Goal: Information Seeking & Learning: Learn about a topic

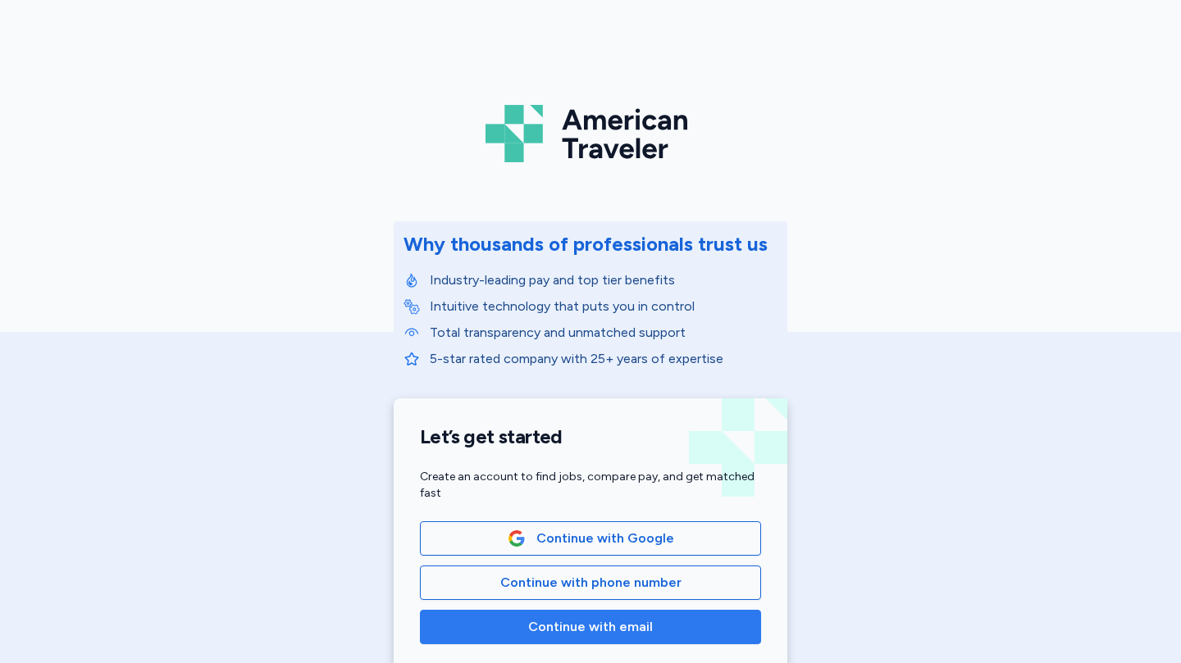
click at [594, 633] on span "Continue with email" at bounding box center [590, 627] width 125 height 20
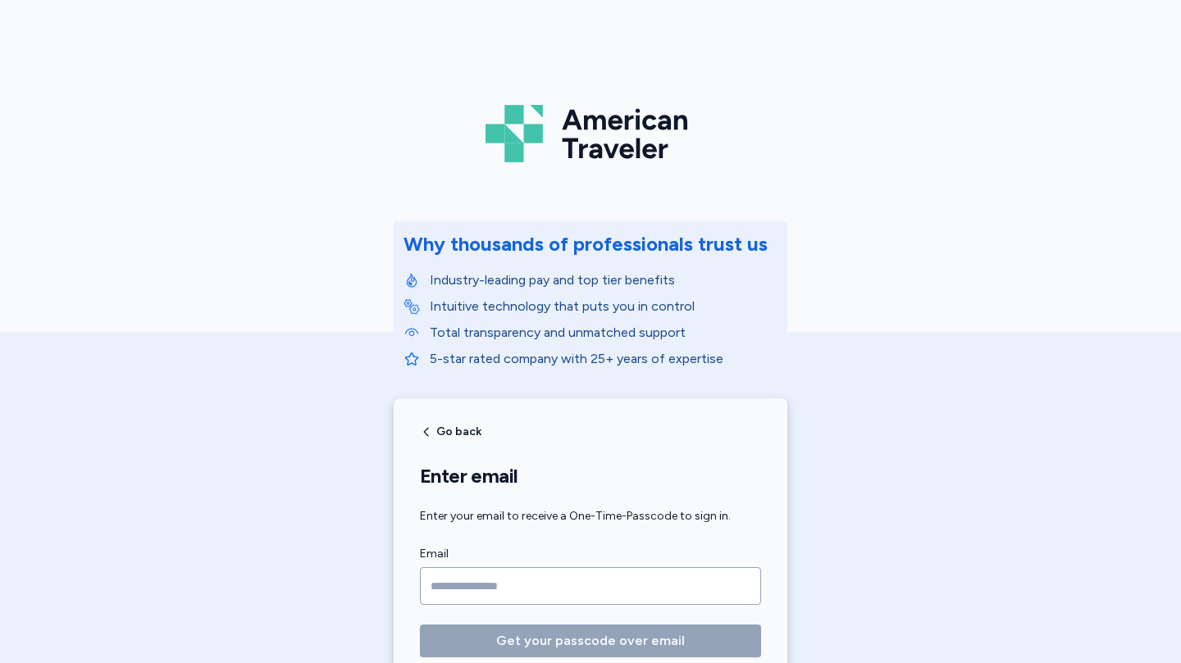
click at [558, 583] on input "Email" at bounding box center [590, 586] width 341 height 38
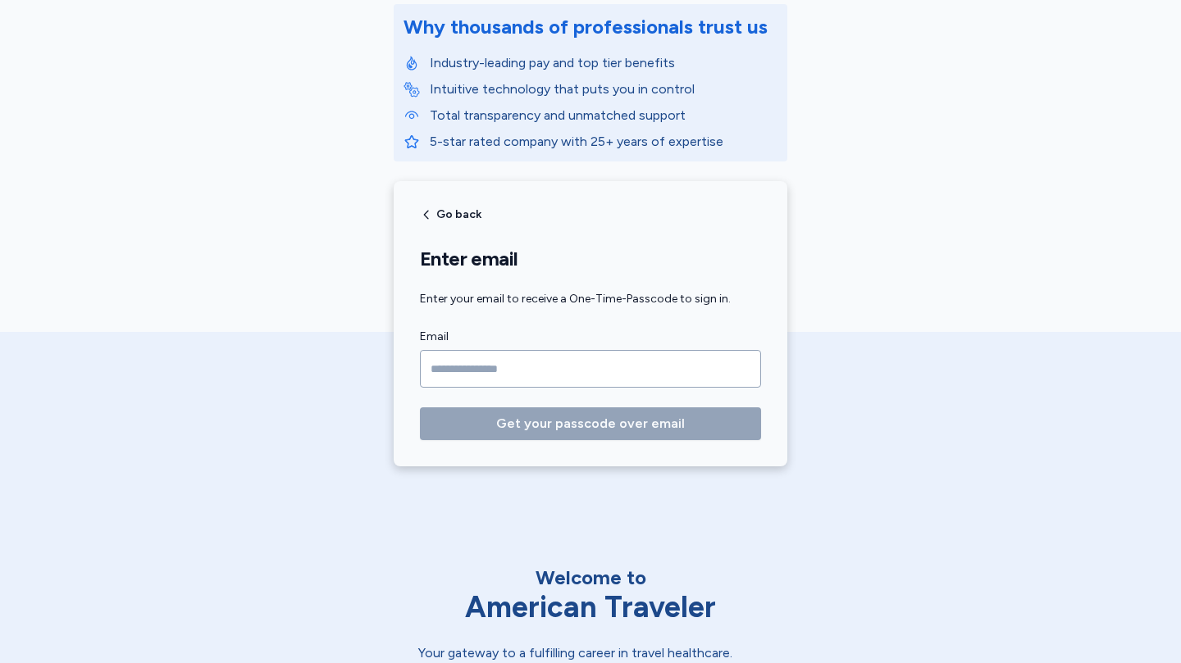
scroll to position [203, 0]
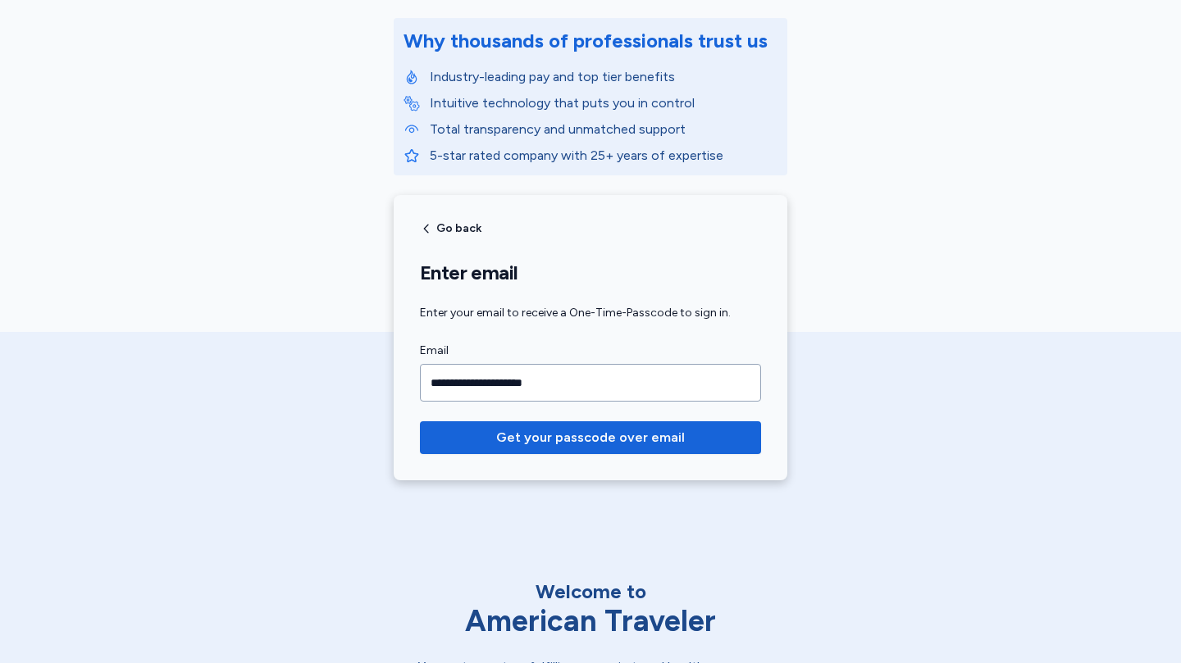
type input "**********"
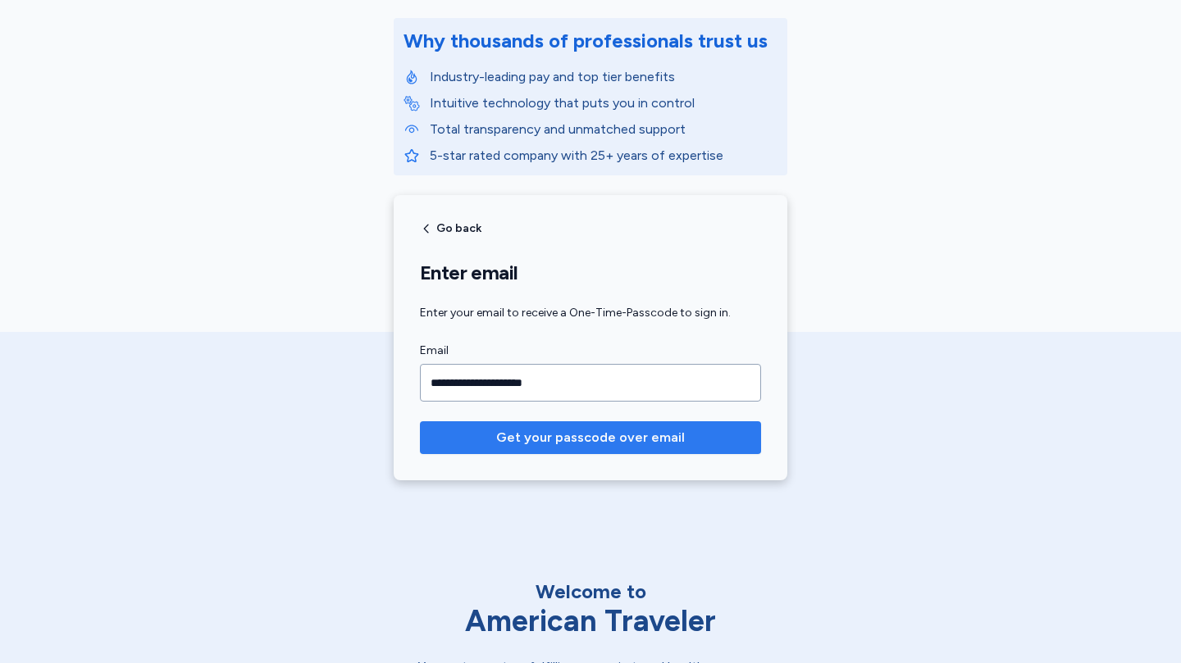
click at [539, 440] on span "Get your passcode over email" at bounding box center [590, 438] width 189 height 20
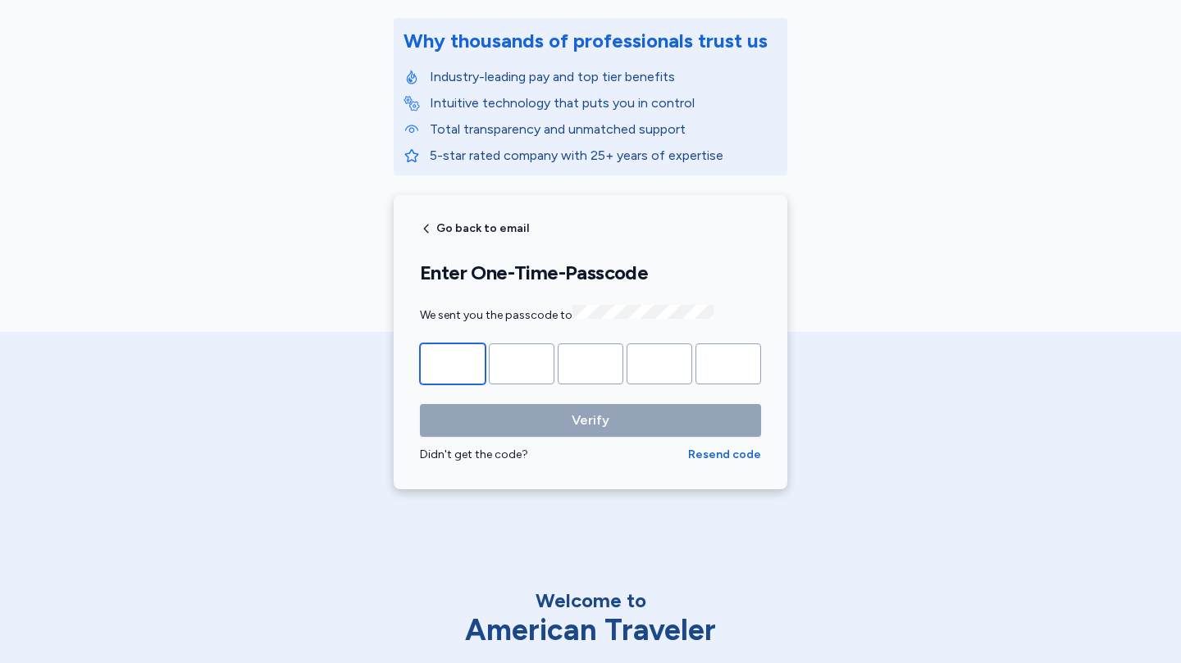
type input "*"
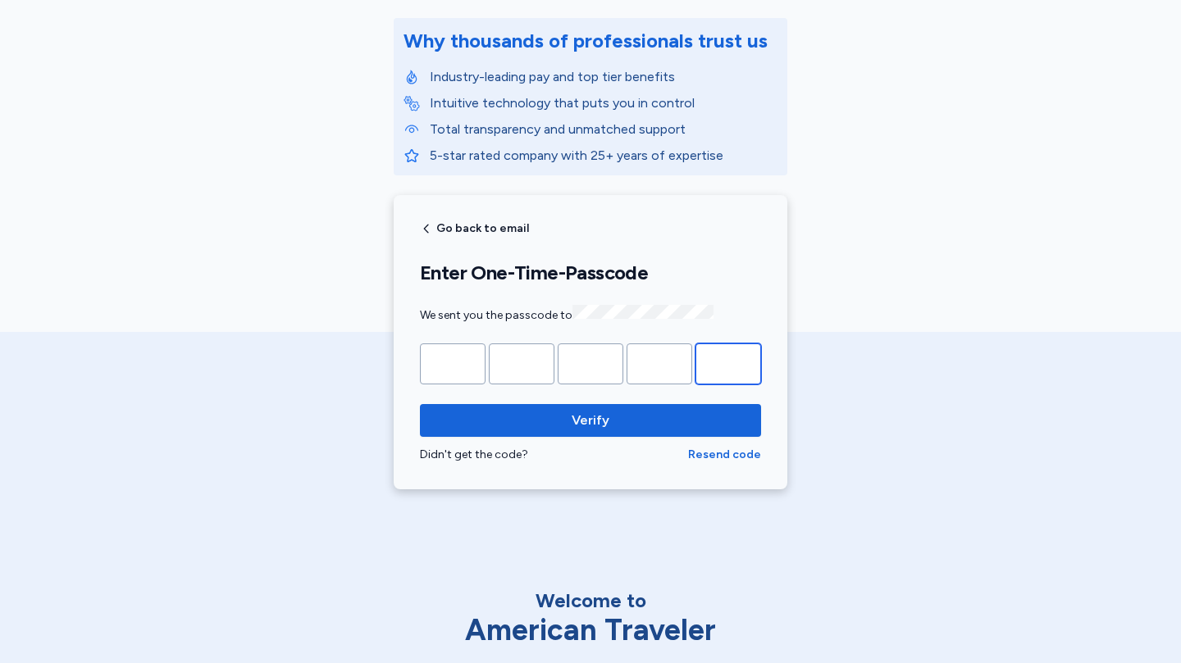
type input "*"
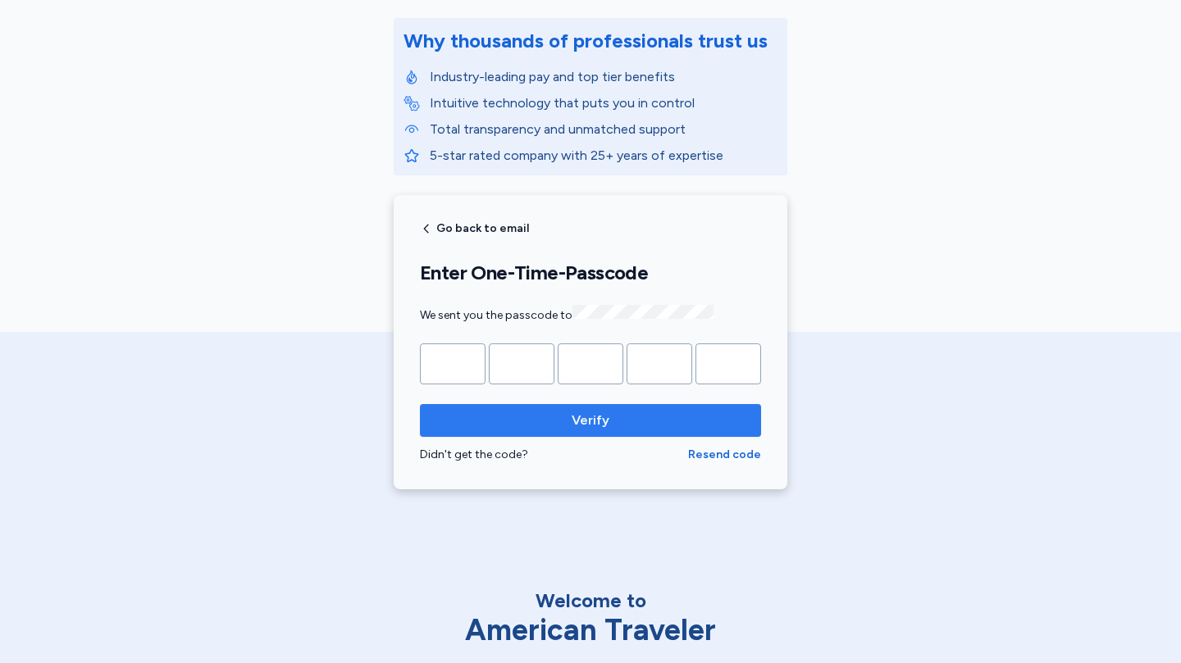
click at [597, 424] on span "Verify" at bounding box center [590, 421] width 38 height 20
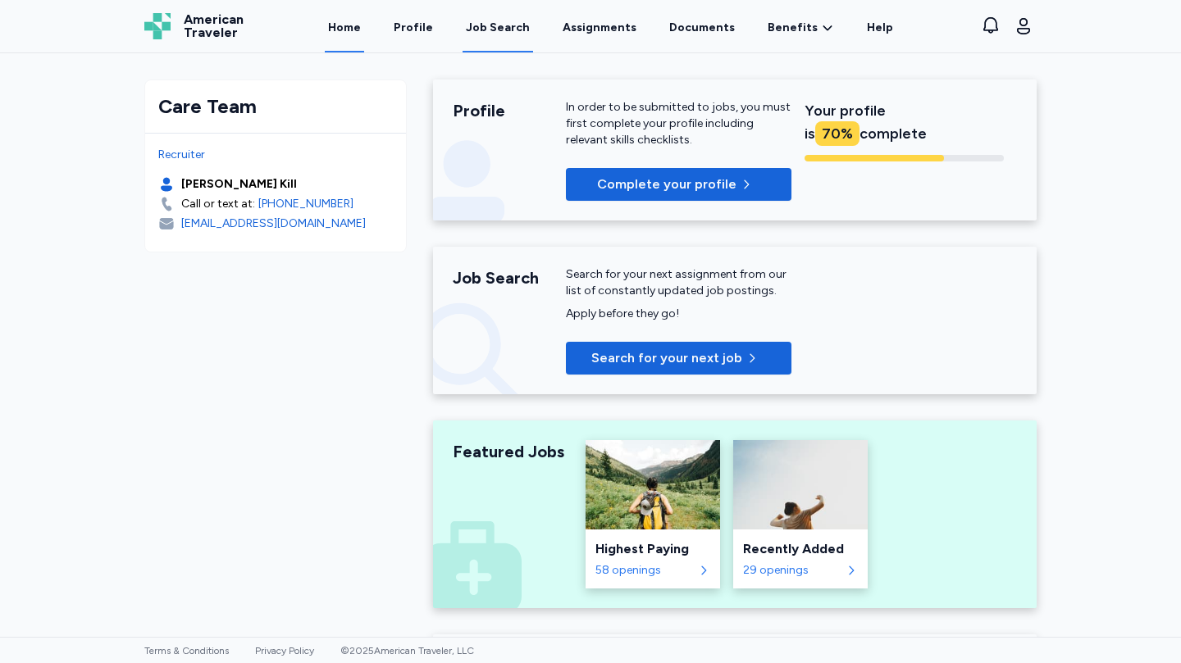
click at [502, 30] on div "Job Search" at bounding box center [498, 28] width 64 height 16
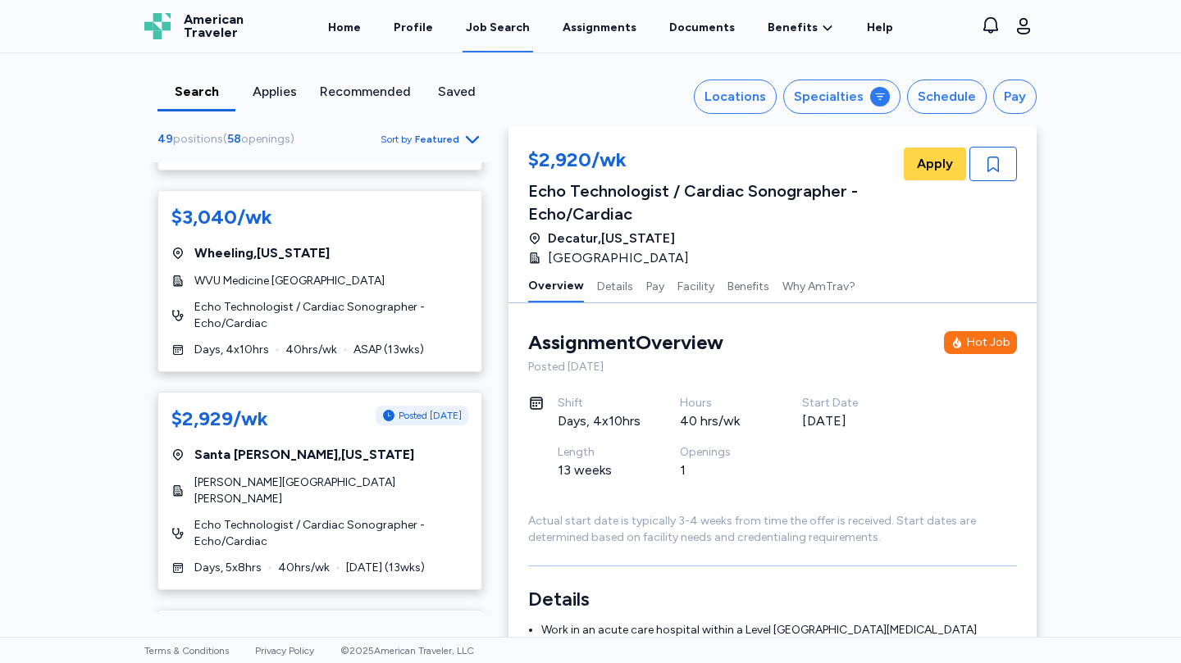
scroll to position [1968, 0]
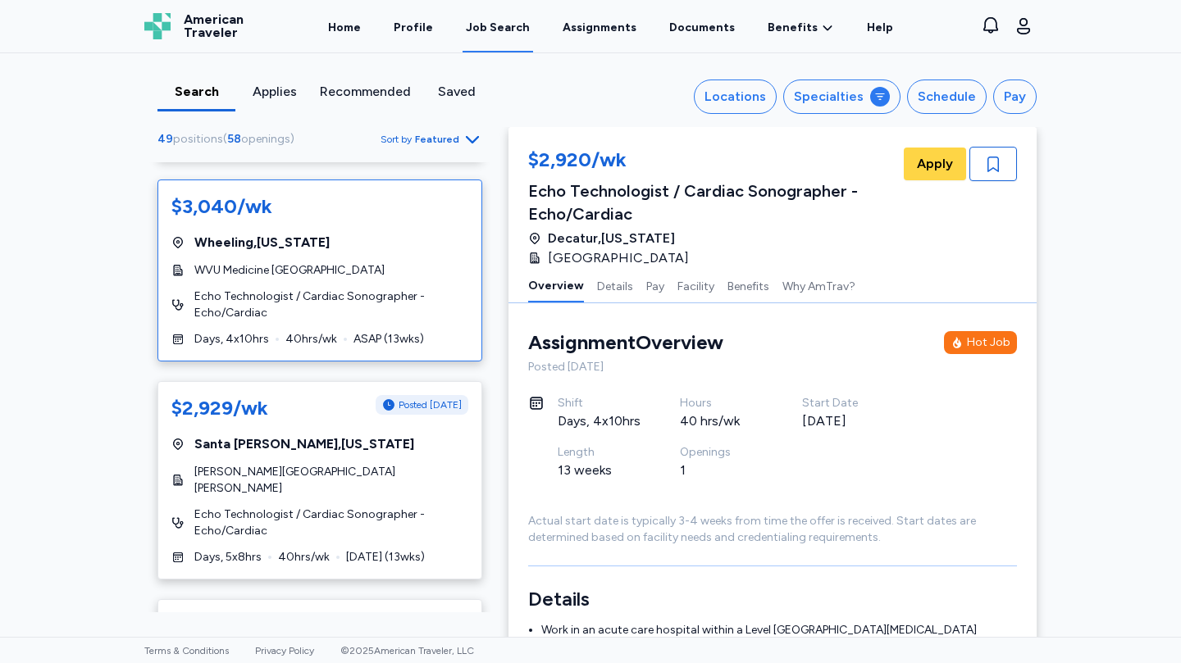
click at [434, 293] on span "Echo Technologist / Cardiac Sonographer - Echo/Cardiac" at bounding box center [331, 305] width 274 height 33
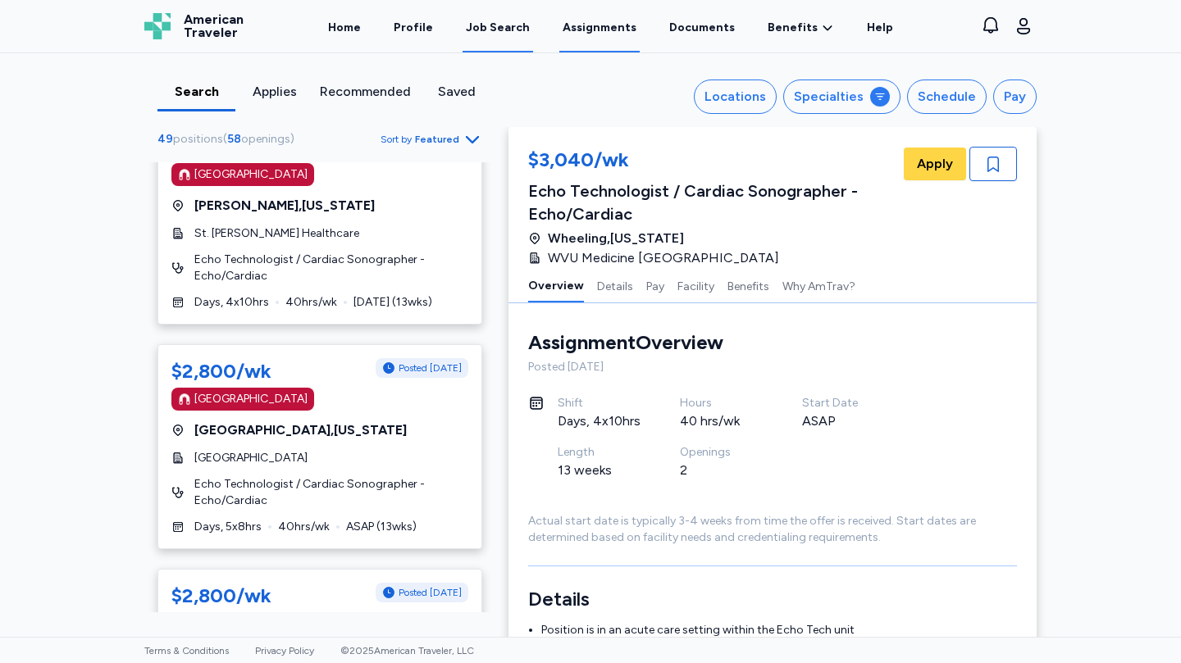
scroll to position [3520, 0]
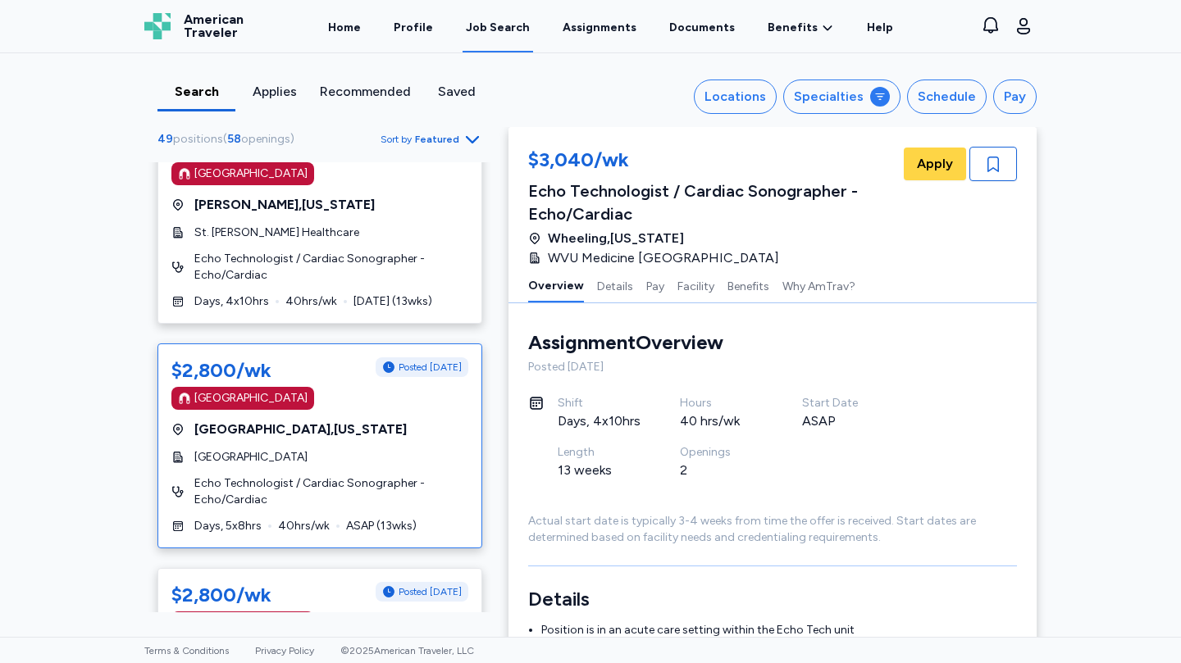
click at [431, 475] on span "Echo Technologist / Cardiac Sonographer - Echo/Cardiac" at bounding box center [331, 491] width 274 height 33
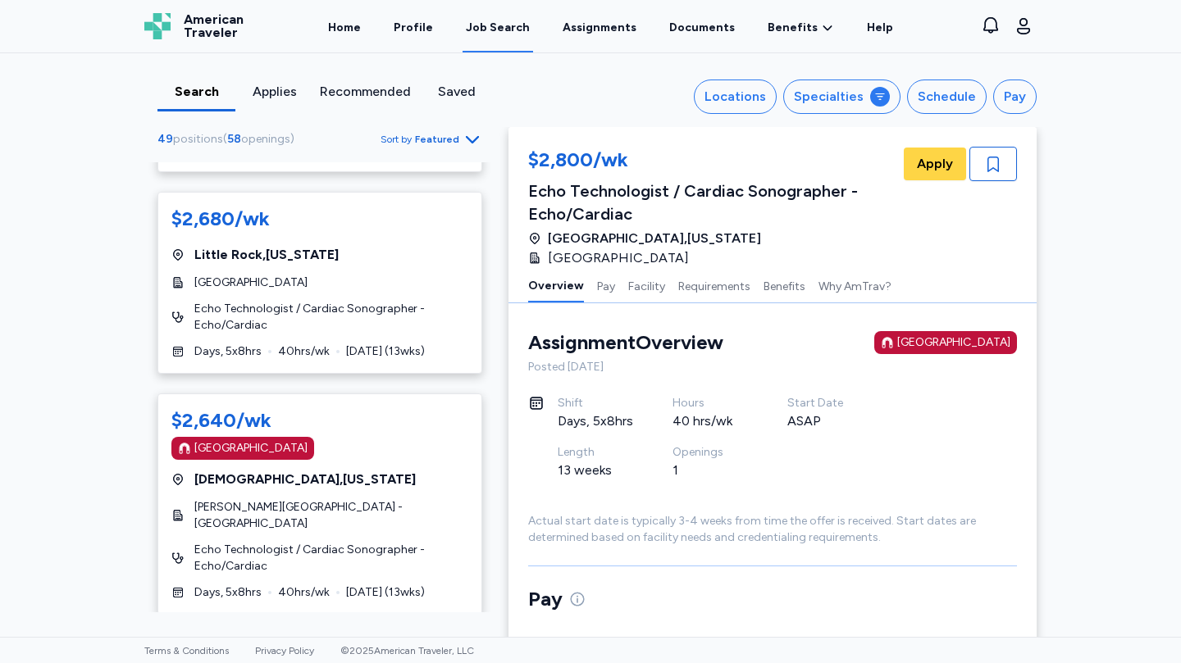
scroll to position [5420, 0]
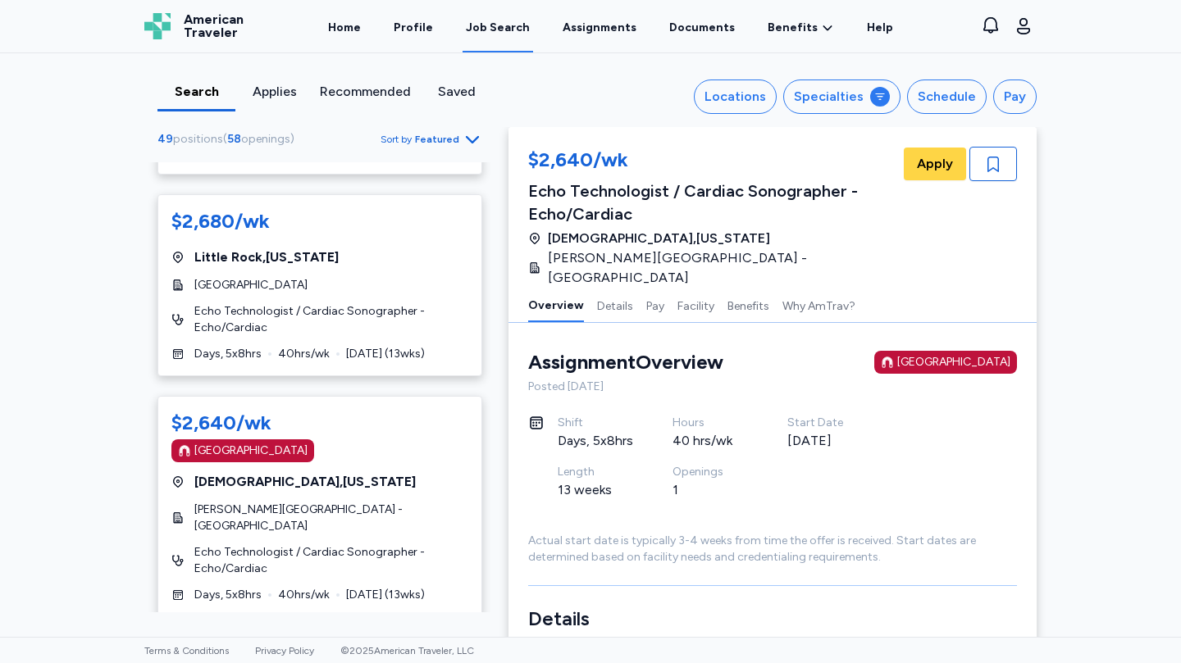
scroll to position [2, 0]
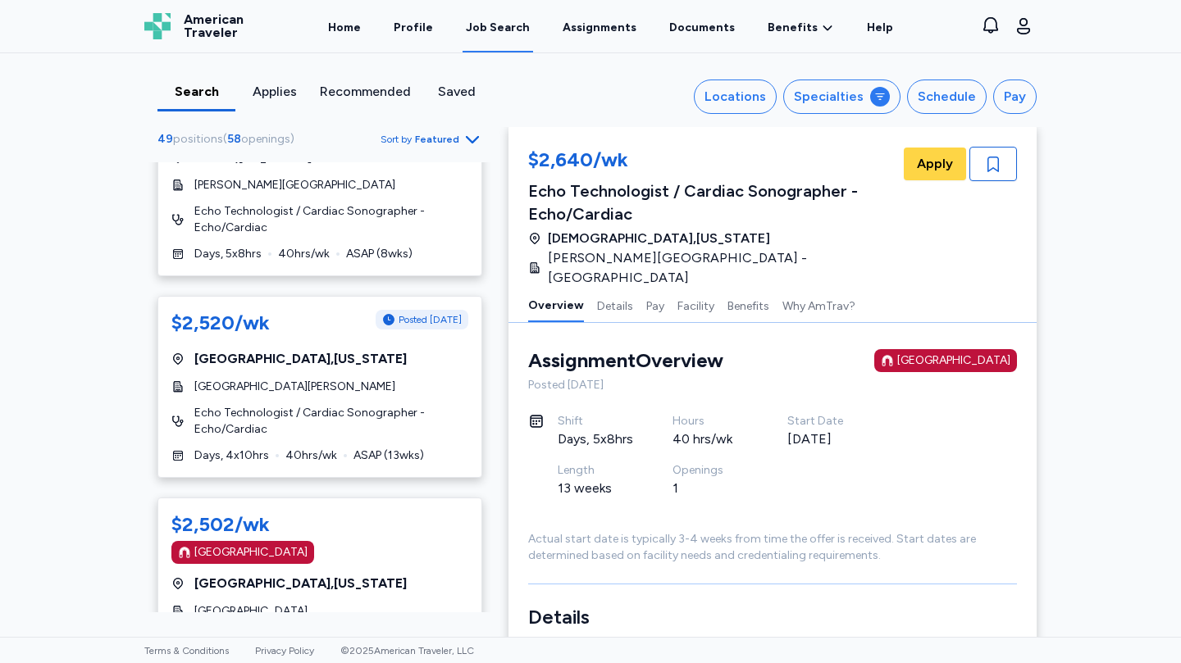
scroll to position [7103, 0]
click at [432, 404] on span "Echo Technologist / Cardiac Sonographer - Echo/Cardiac" at bounding box center [331, 420] width 274 height 33
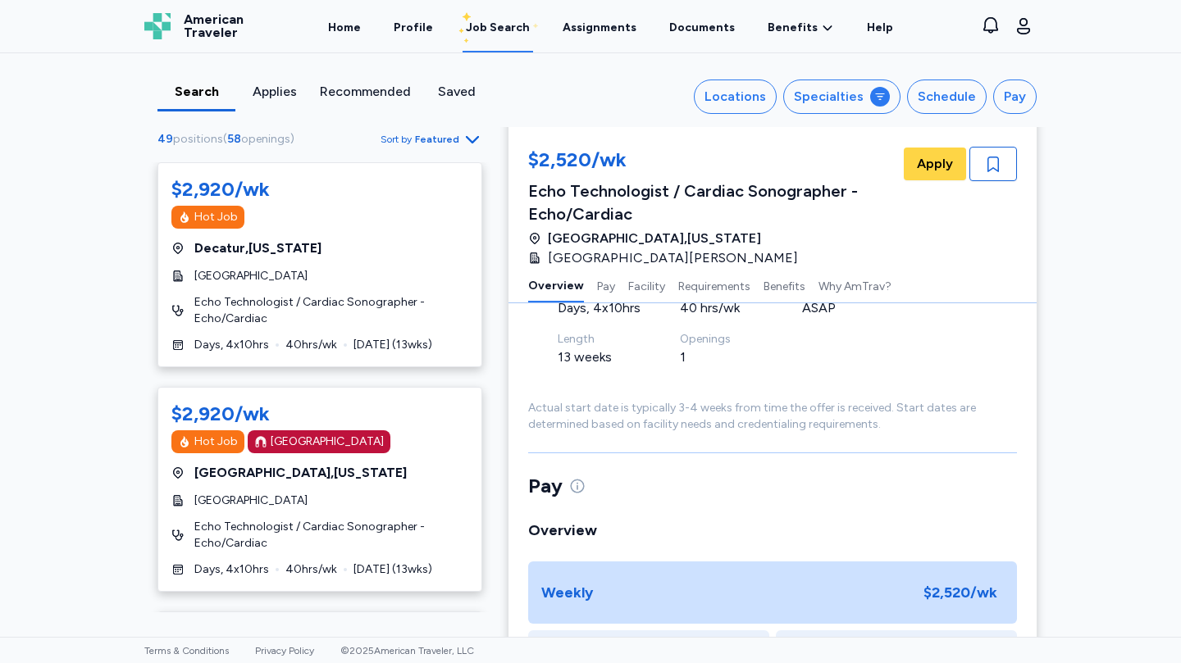
click at [448, 92] on div "Saved" at bounding box center [456, 92] width 65 height 20
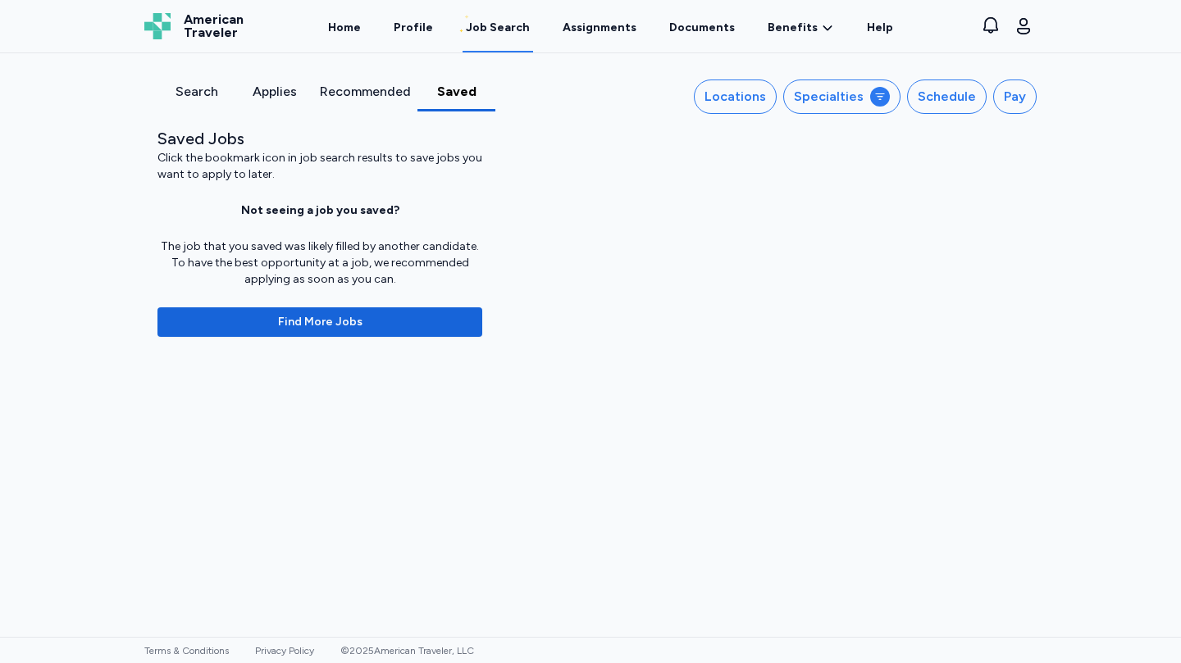
click at [207, 91] on div "Search" at bounding box center [196, 92] width 65 height 20
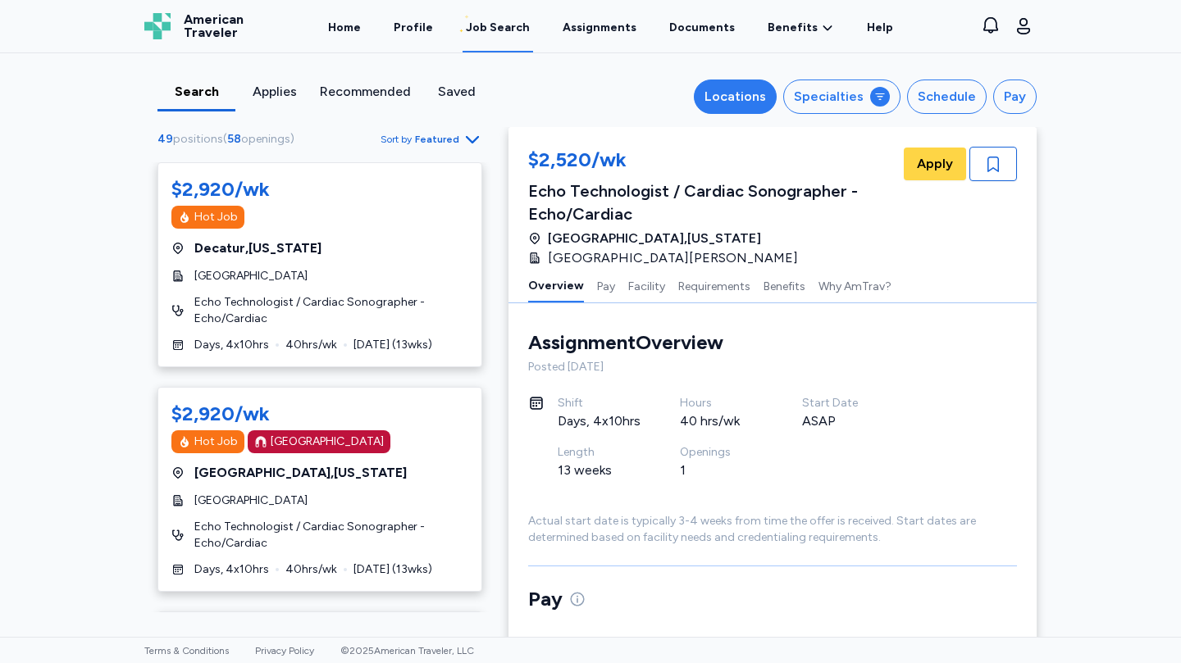
click at [751, 106] on div "Locations" at bounding box center [734, 97] width 61 height 20
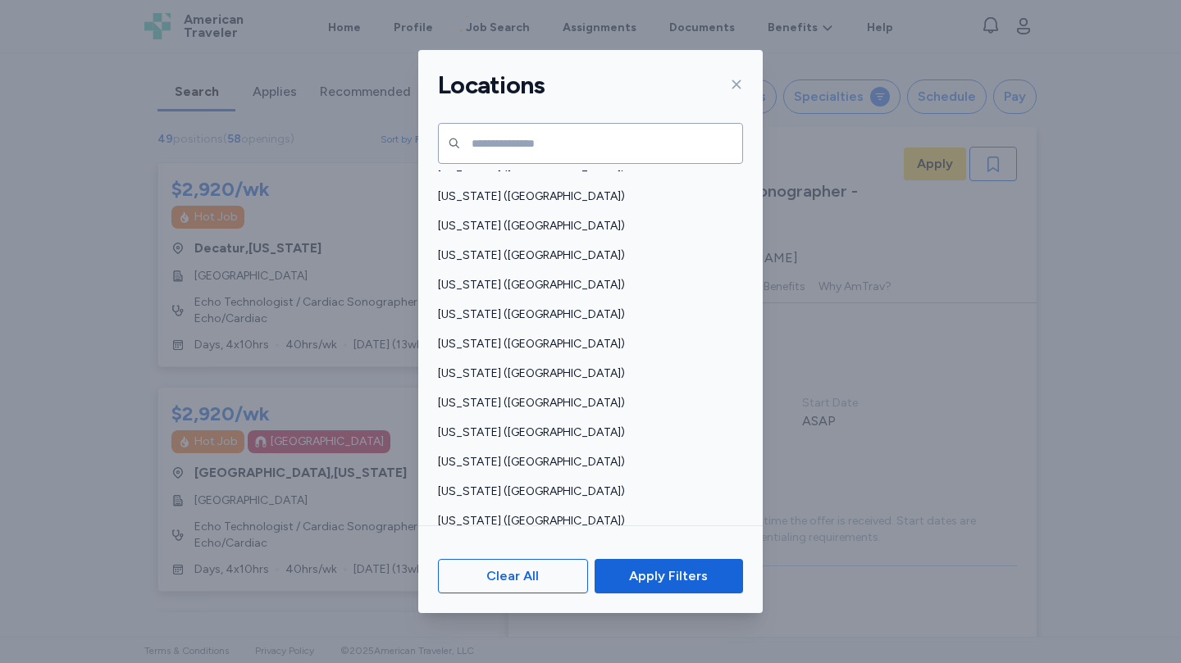
scroll to position [698, 0]
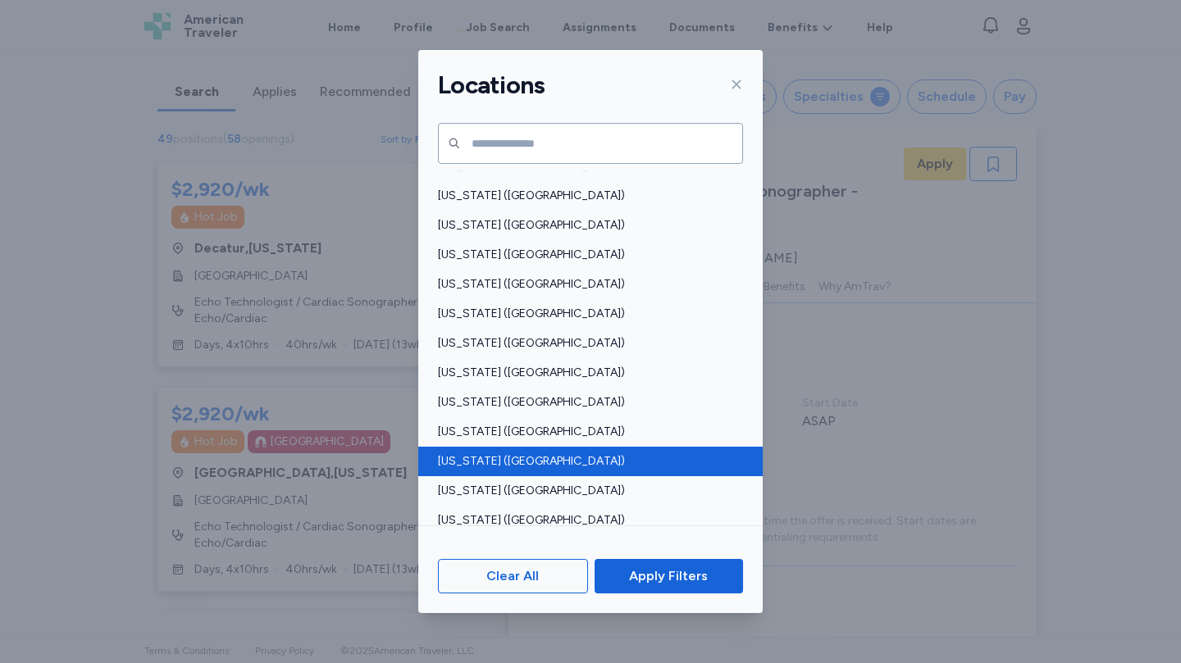
click at [503, 463] on span "[US_STATE] ([GEOGRAPHIC_DATA])" at bounding box center [585, 461] width 295 height 16
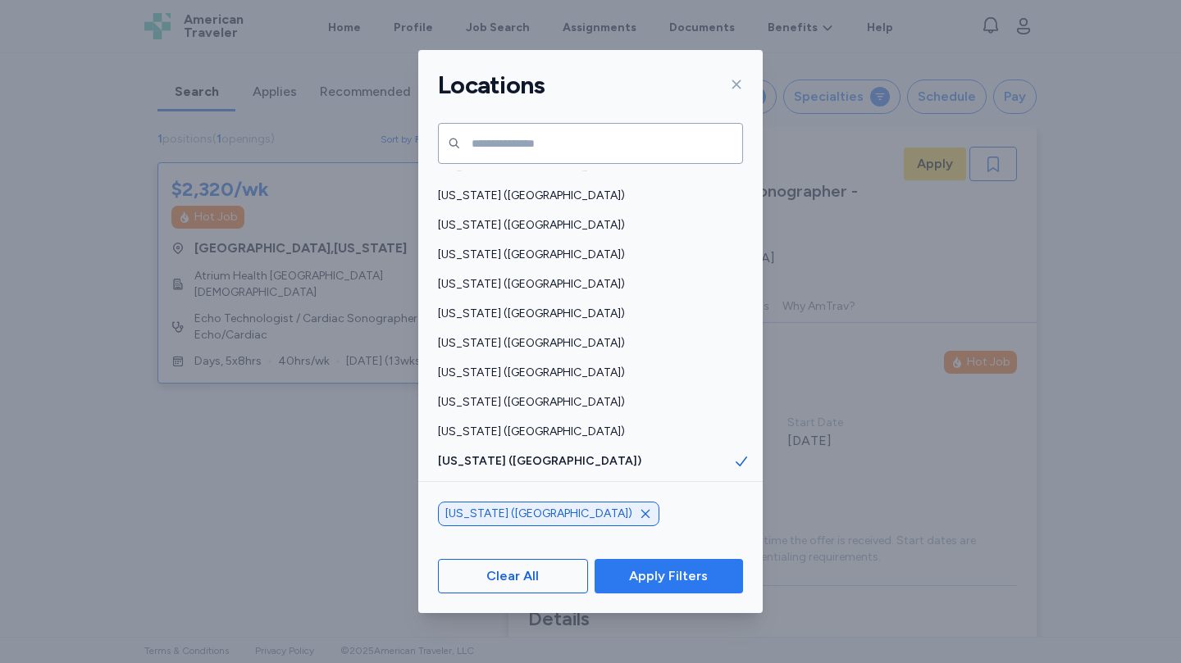
scroll to position [2, 0]
click at [647, 581] on span "Apply Filters" at bounding box center [668, 576] width 79 height 20
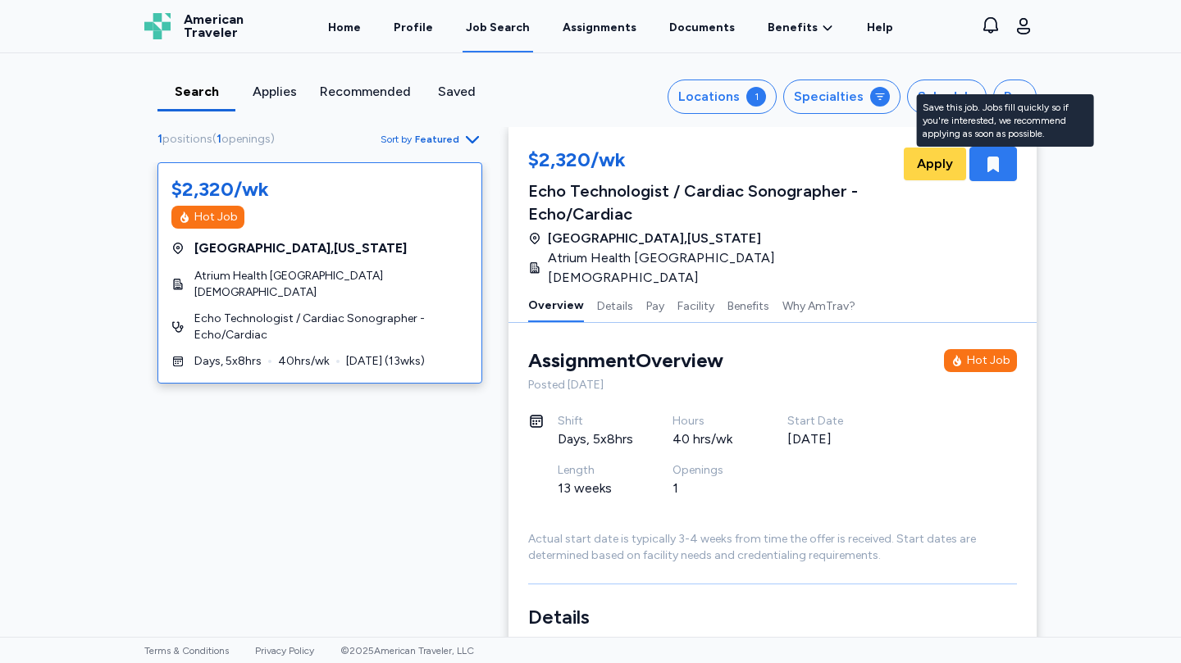
click at [992, 164] on icon "button" at bounding box center [992, 165] width 11 height 16
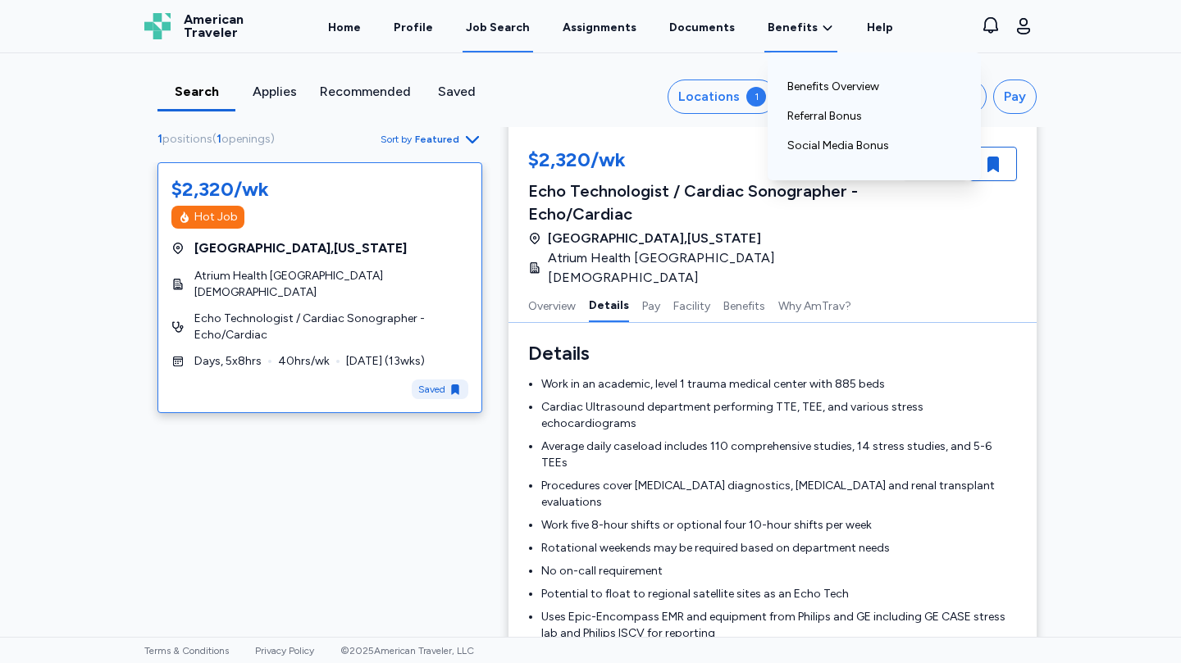
scroll to position [266, 0]
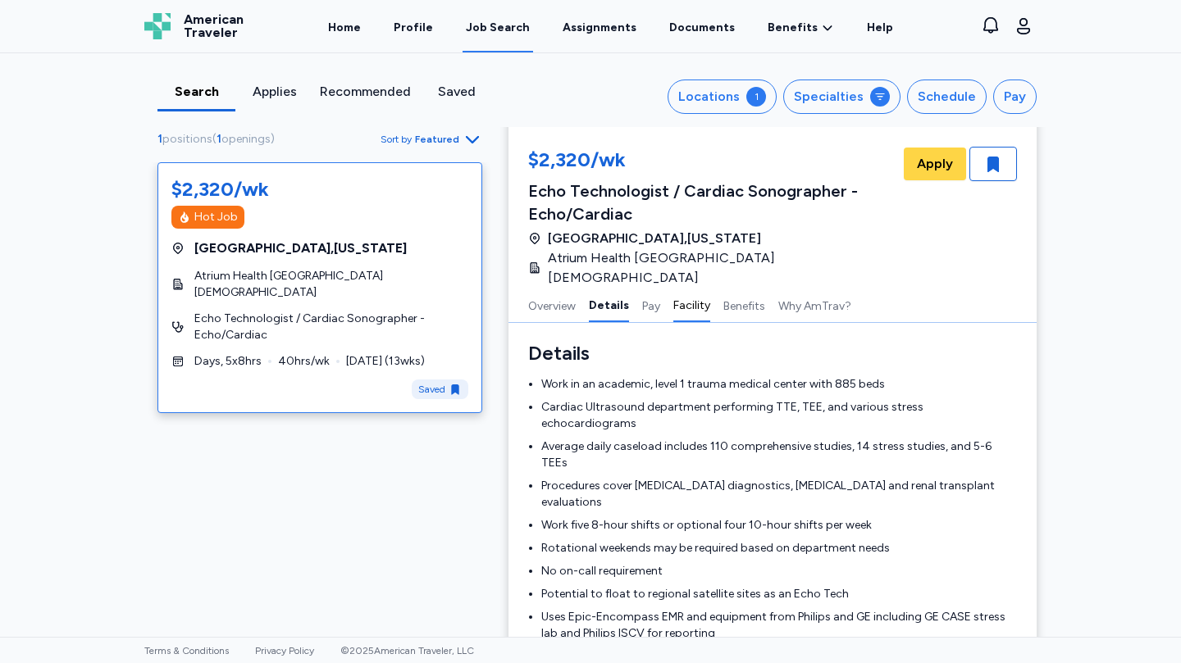
click at [673, 288] on button "Facility" at bounding box center [691, 305] width 37 height 34
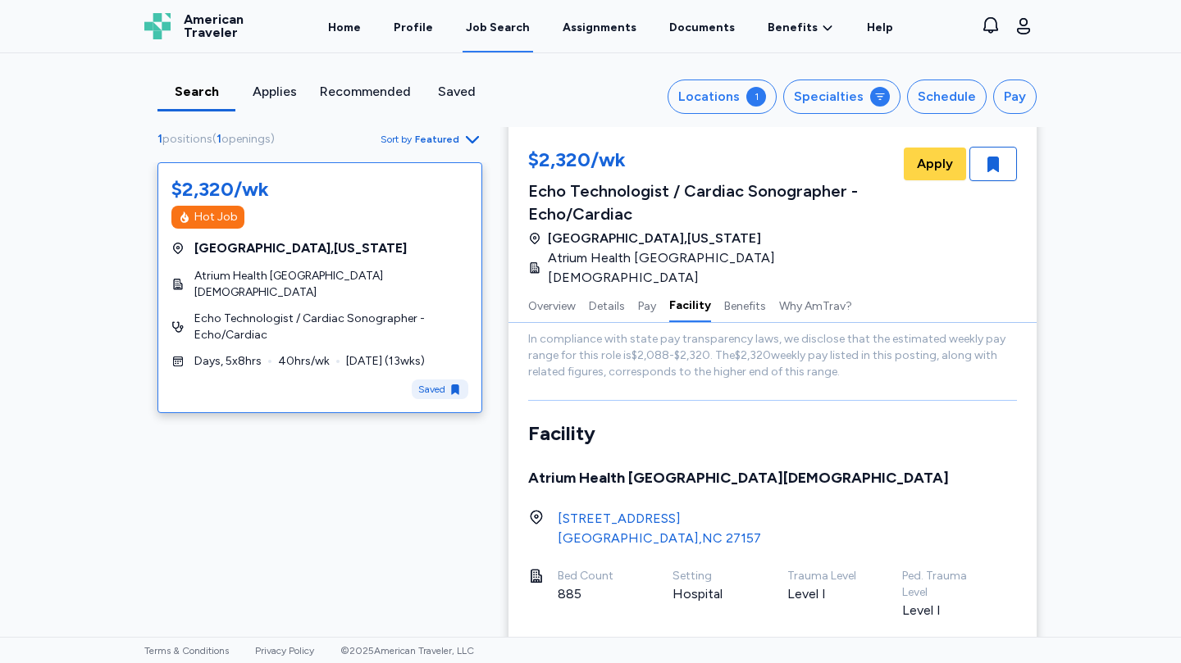
scroll to position [1766, 0]
